Goal: Transaction & Acquisition: Purchase product/service

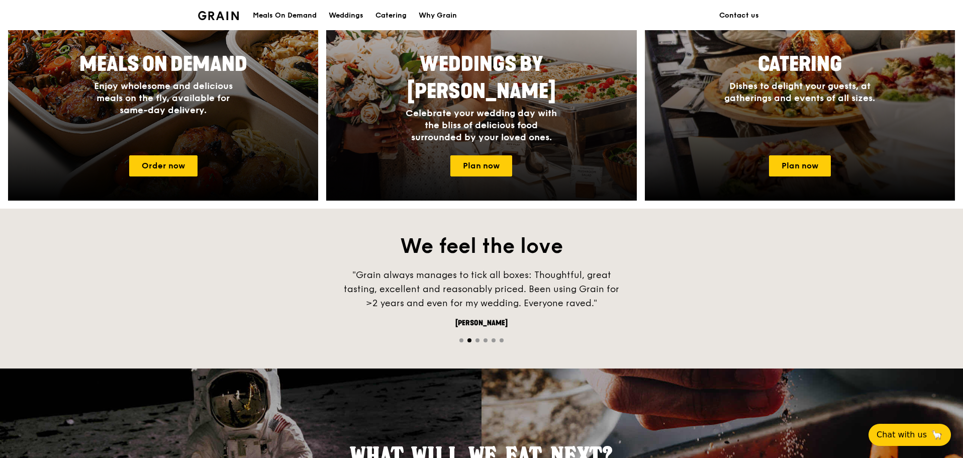
scroll to position [502, 0]
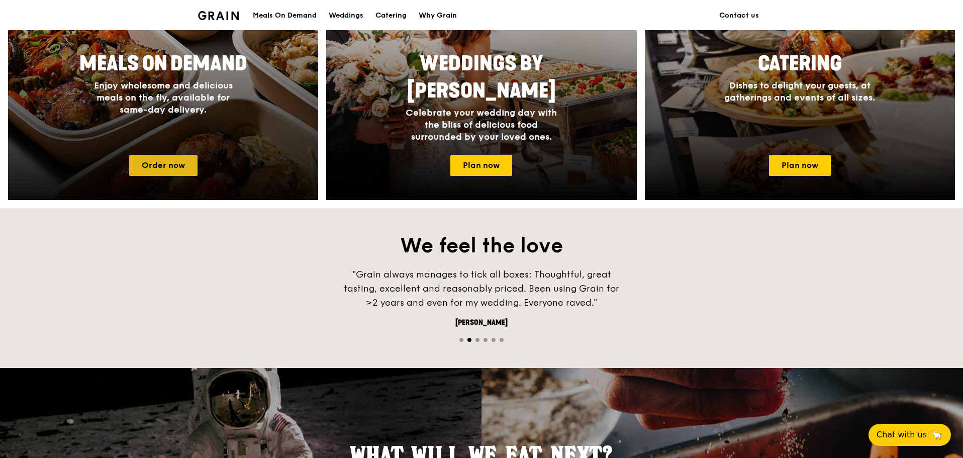
click at [187, 164] on link "Order now" at bounding box center [163, 165] width 68 height 21
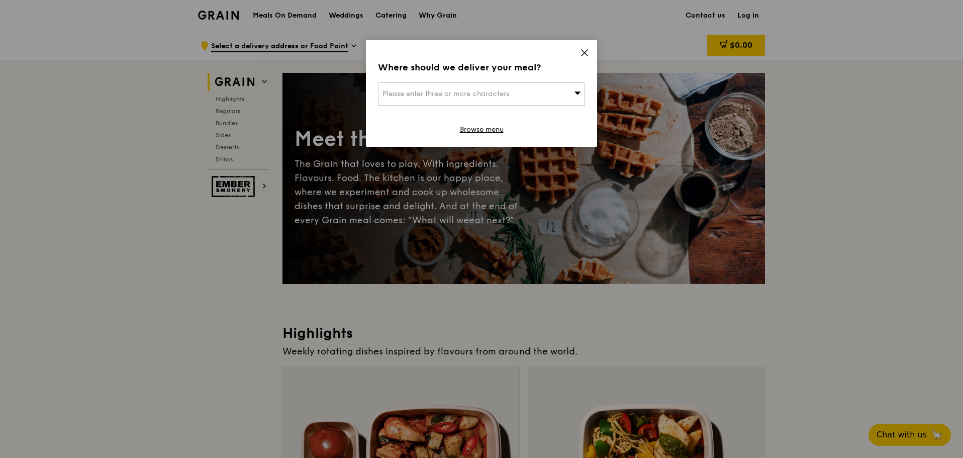
click at [447, 95] on span "Please enter three or more characters" at bounding box center [445, 93] width 127 height 9
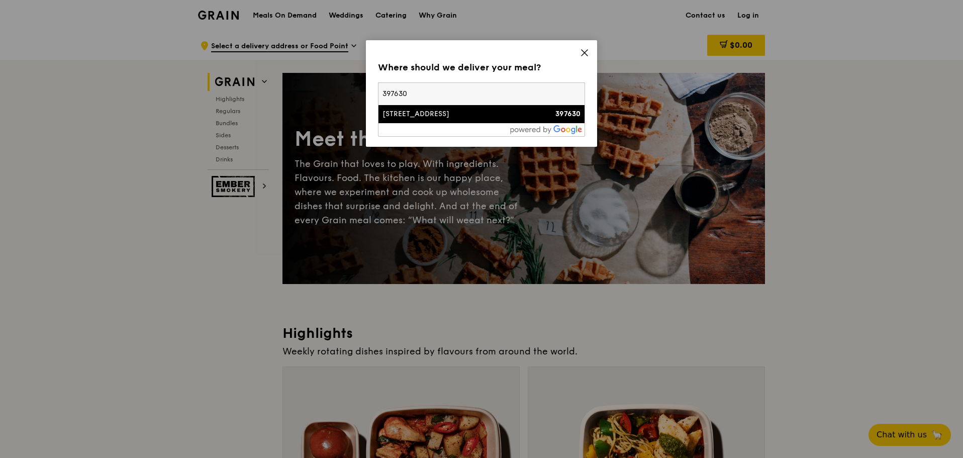
type input "397630"
click at [431, 116] on div "[STREET_ADDRESS]" at bounding box center [456, 114] width 149 height 10
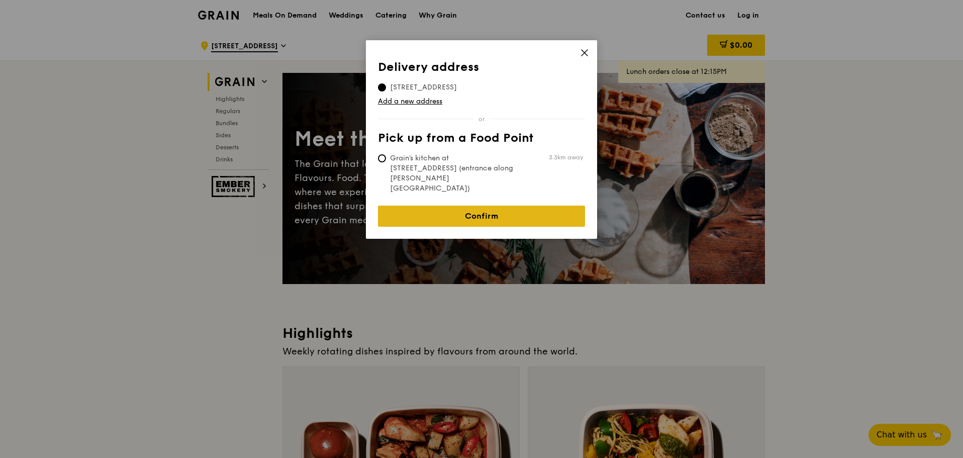
click at [494, 206] on link "Confirm" at bounding box center [481, 216] width 207 height 21
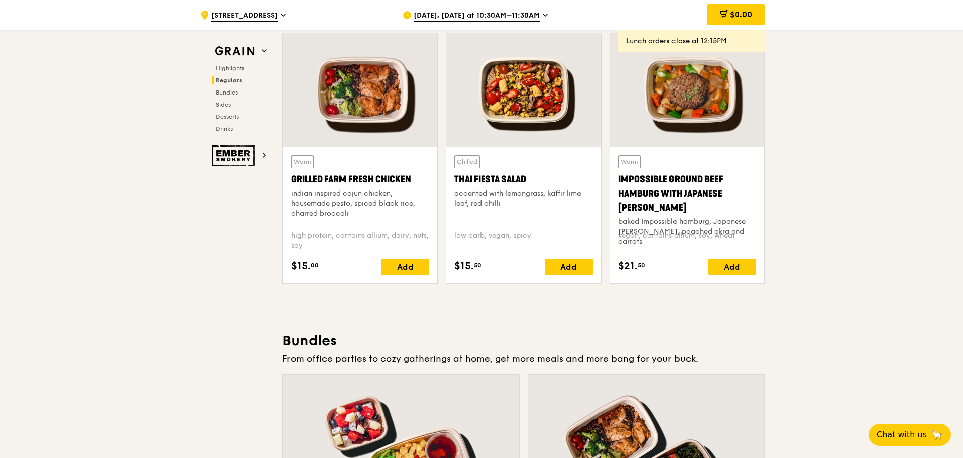
scroll to position [904, 0]
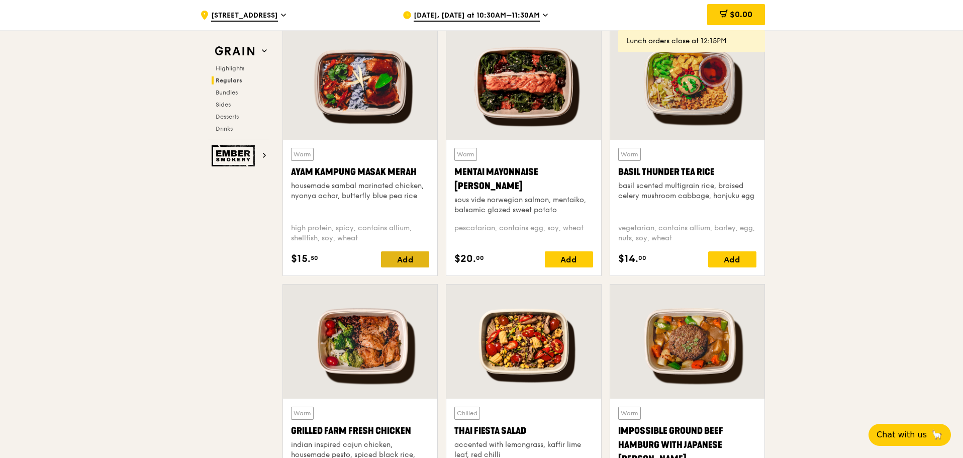
click at [409, 252] on div "Add" at bounding box center [405, 259] width 48 height 16
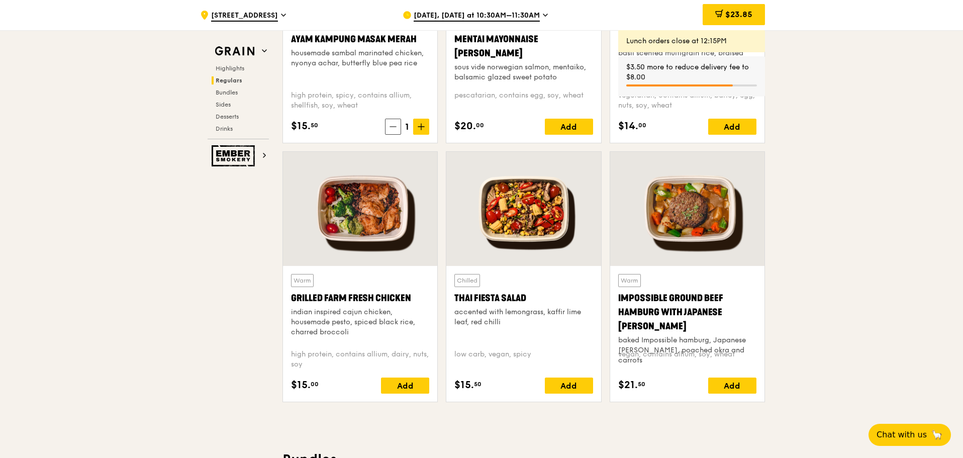
scroll to position [1055, 0]
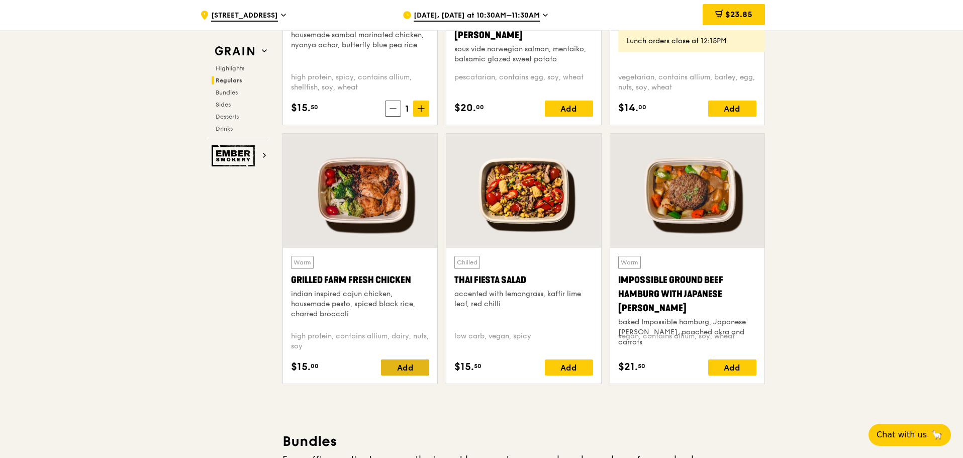
click at [388, 366] on div "Add" at bounding box center [405, 367] width 48 height 16
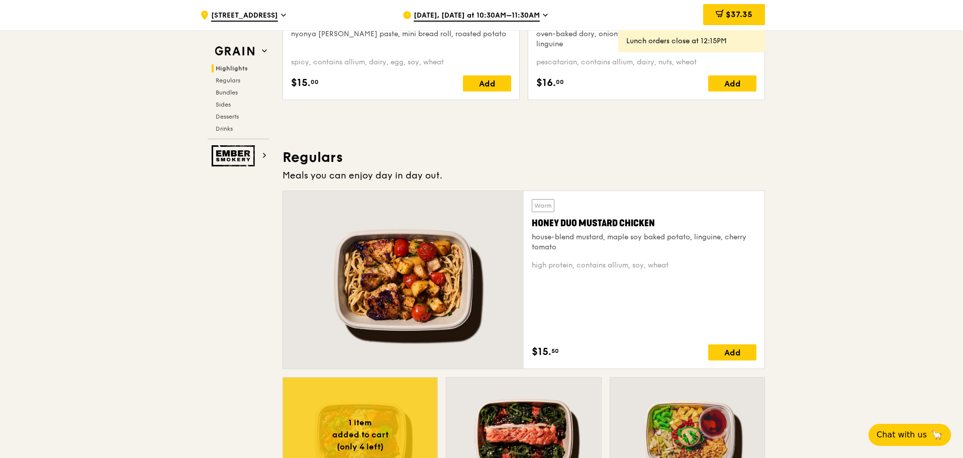
scroll to position [352, 0]
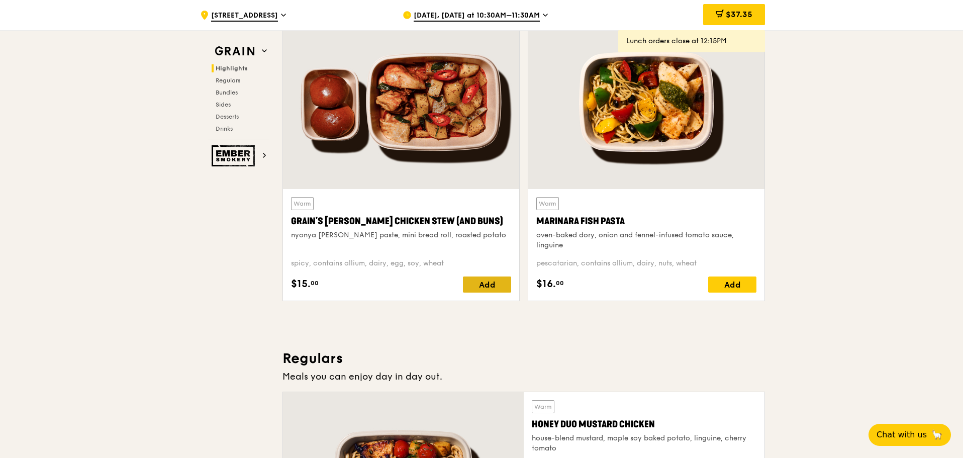
click at [485, 288] on div "Add" at bounding box center [487, 284] width 48 height 16
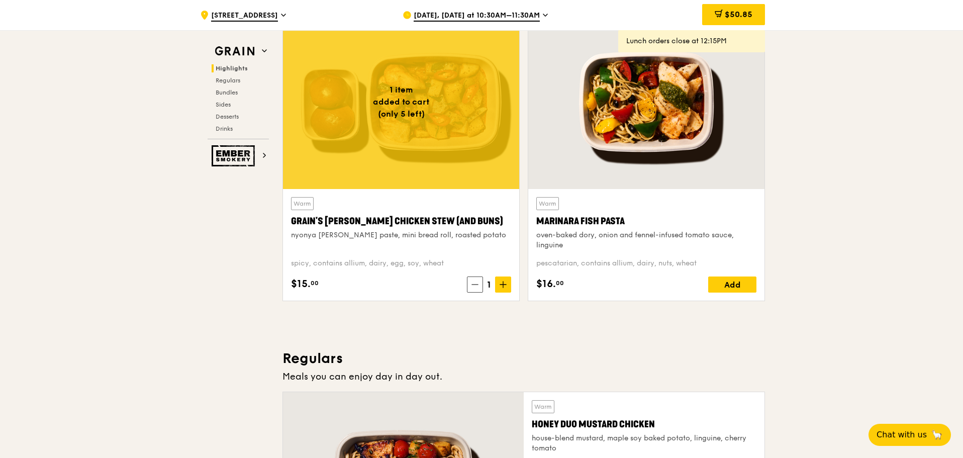
scroll to position [653, 0]
